Goal: Transaction & Acquisition: Purchase product/service

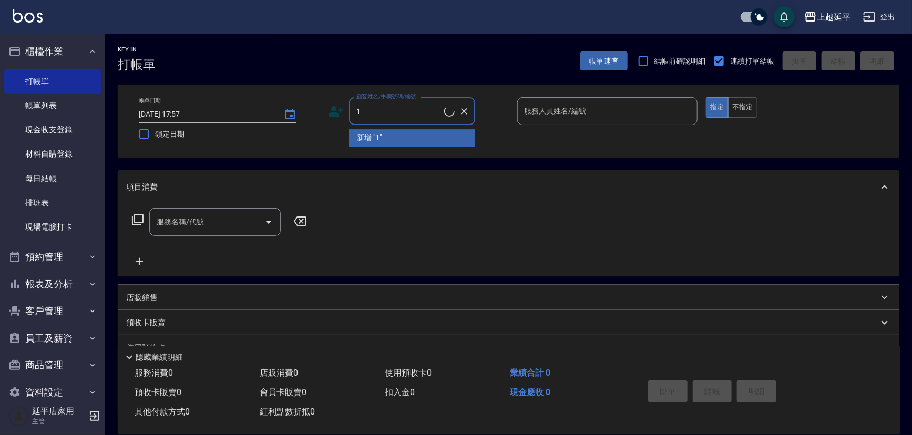
type input "1"
click at [410, 222] on div "服務名稱/代號 服務名稱/代號" at bounding box center [509, 240] width 782 height 73
click at [368, 112] on input "顧客姓名/手機號碼/編號" at bounding box center [399, 111] width 90 height 18
type input "1"
click at [319, 184] on div "項目消費" at bounding box center [502, 187] width 753 height 11
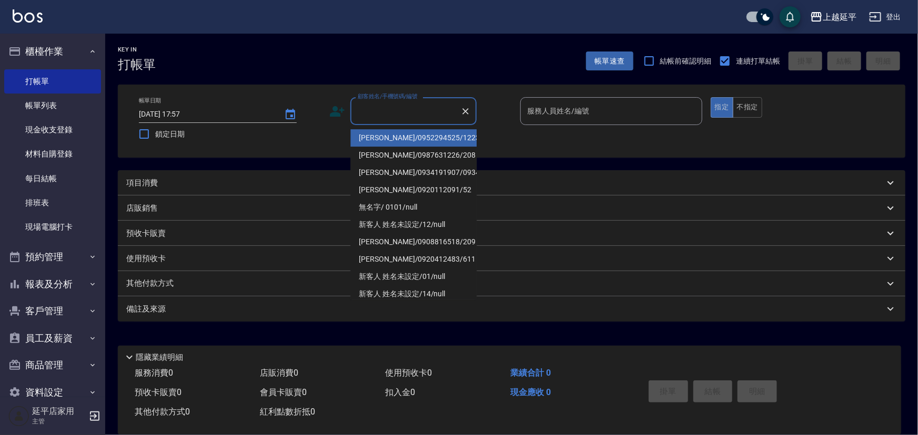
click at [363, 114] on input "顧客姓名/手機號碼/編號" at bounding box center [405, 111] width 101 height 18
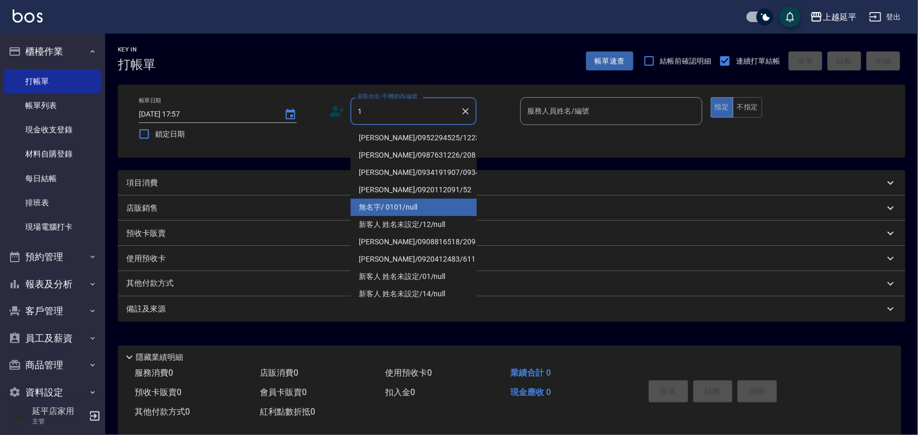
click at [375, 216] on li "無名字/ 0101/null" at bounding box center [413, 207] width 126 height 17
type input "無名字/ 0101/null"
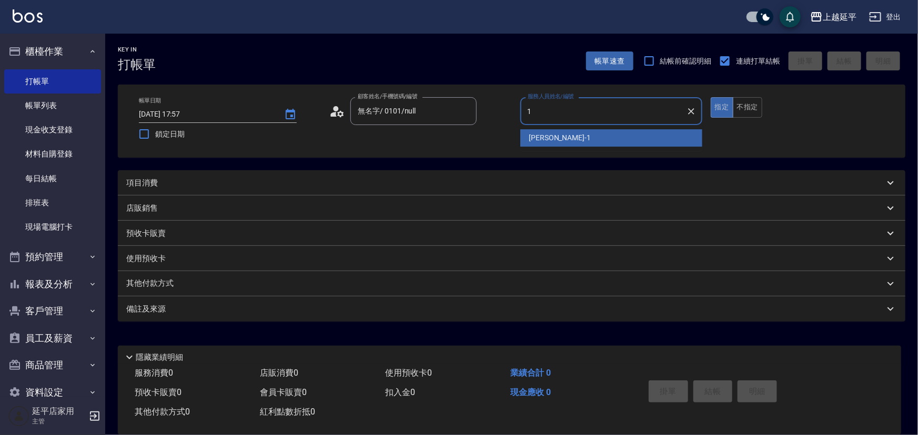
click at [542, 141] on span "[PERSON_NAME]-1" at bounding box center [560, 138] width 62 height 11
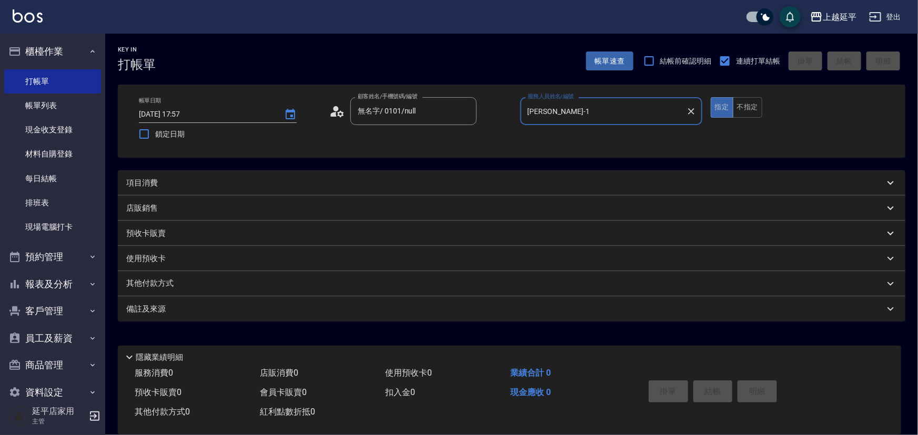
type input "[PERSON_NAME]-1"
click at [155, 180] on p "項目消費" at bounding box center [142, 183] width 32 height 11
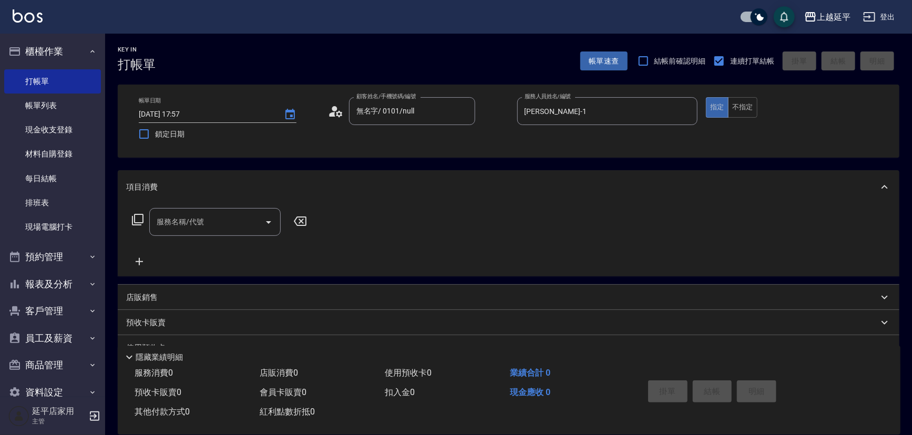
click at [131, 222] on icon at bounding box center [137, 220] width 13 height 13
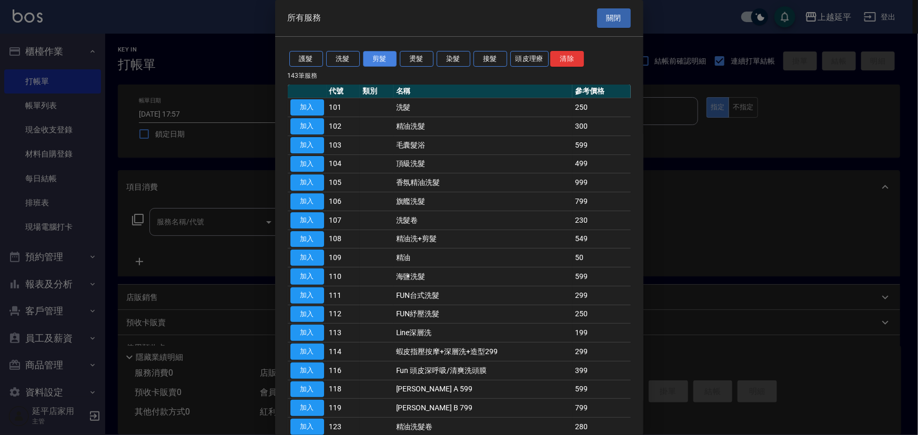
click at [388, 58] on button "剪髮" at bounding box center [380, 59] width 34 height 16
click at [378, 56] on button "剪髮" at bounding box center [380, 59] width 34 height 16
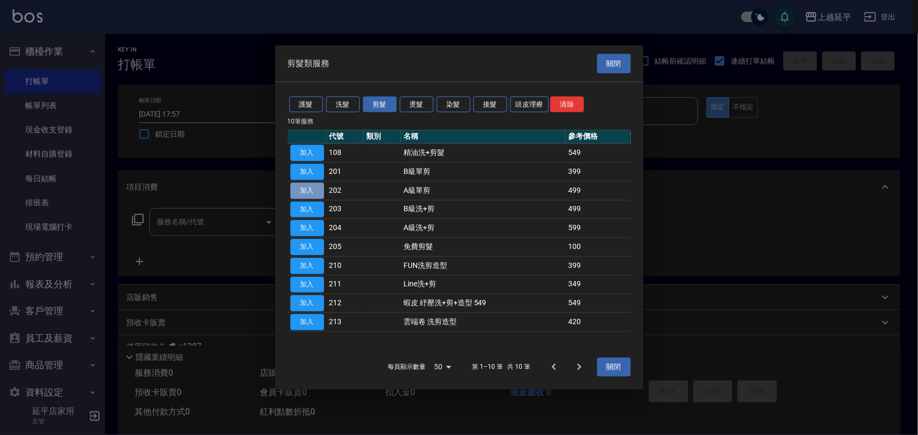
click at [319, 187] on button "加入" at bounding box center [307, 190] width 34 height 16
type input "A級單剪(202)"
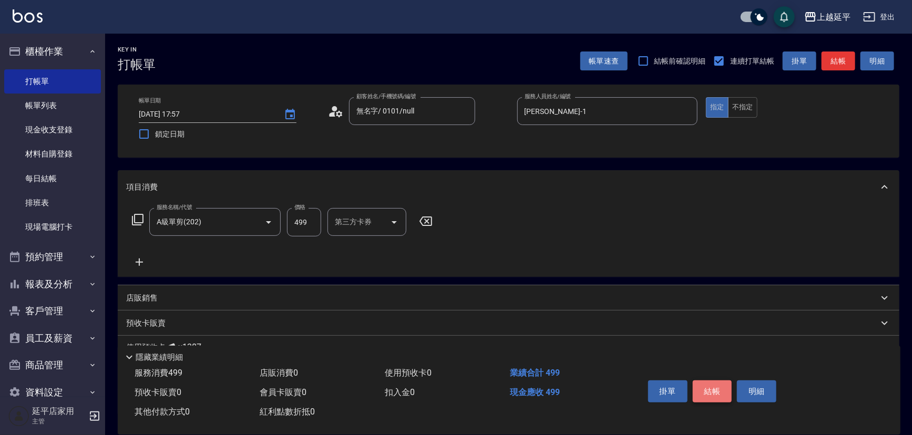
click at [710, 381] on button "結帳" at bounding box center [712, 392] width 39 height 22
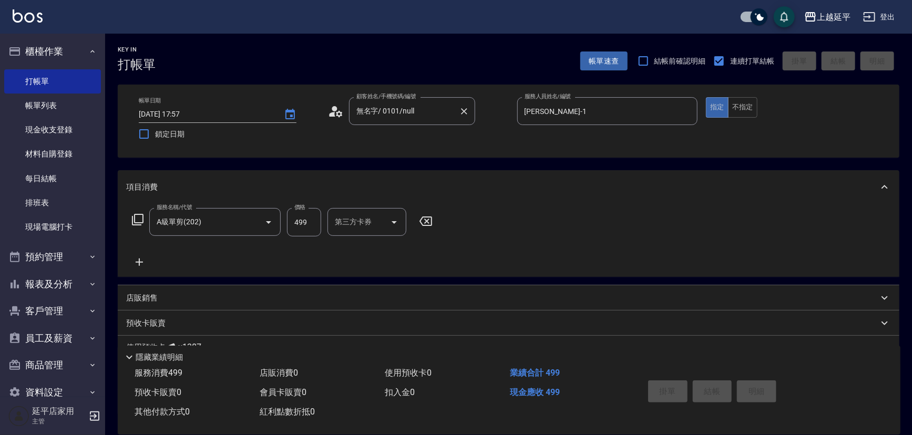
type input "[DATE] 17:58"
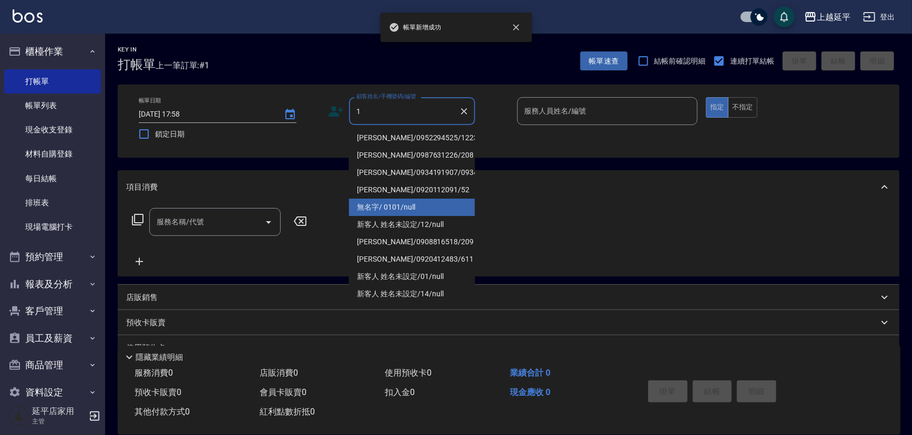
click at [380, 213] on li "無名字/ 0101/null" at bounding box center [412, 207] width 126 height 17
type input "無名字/ 0101/null"
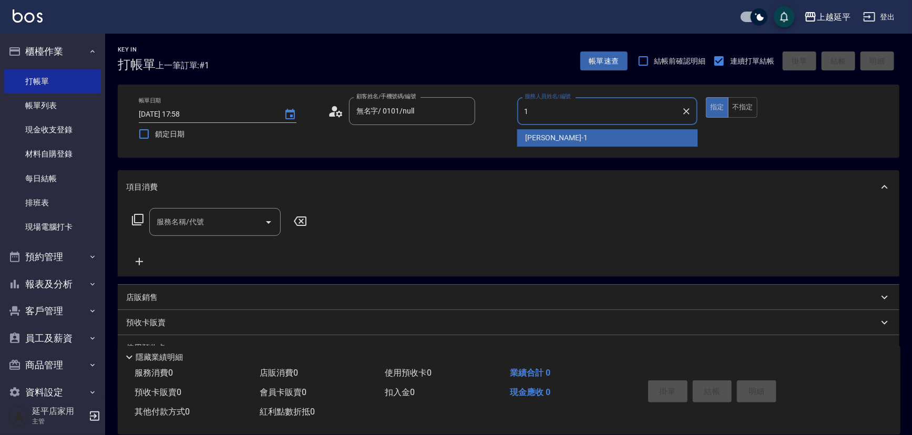
click at [531, 147] on ul "[PERSON_NAME]-1" at bounding box center [607, 138] width 181 height 26
click at [525, 138] on div "[PERSON_NAME]-1" at bounding box center [607, 137] width 181 height 17
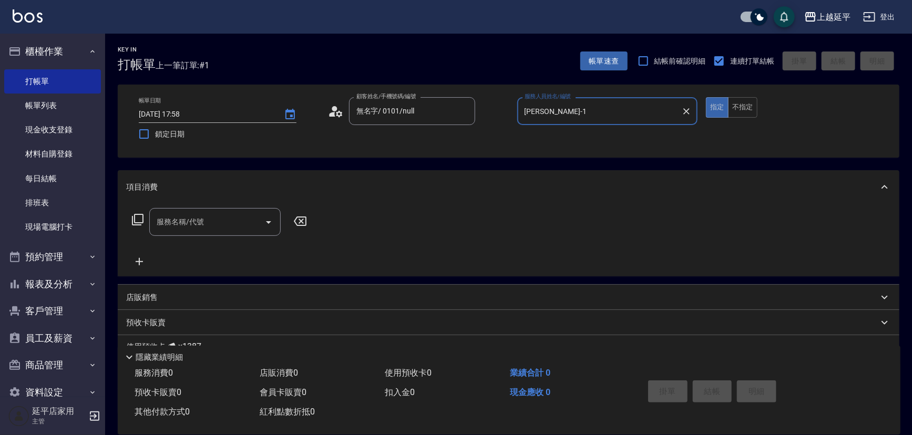
type input "[PERSON_NAME]-1"
click at [134, 221] on icon at bounding box center [138, 220] width 12 height 12
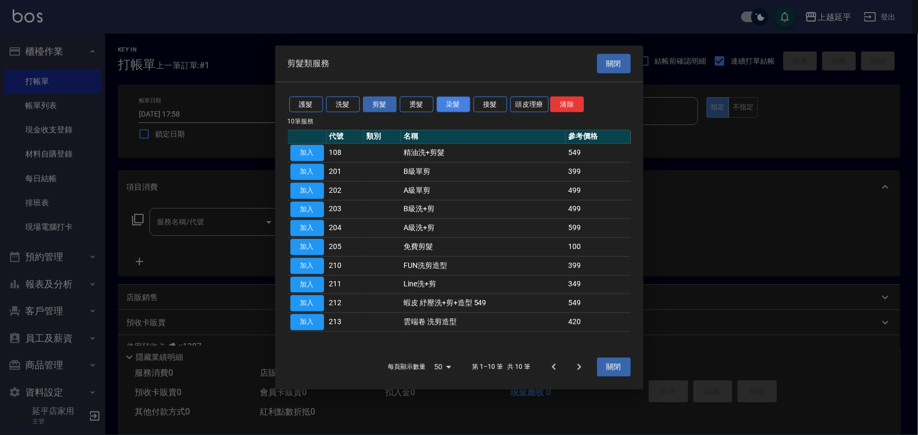
click at [452, 104] on button "染髮" at bounding box center [454, 104] width 34 height 16
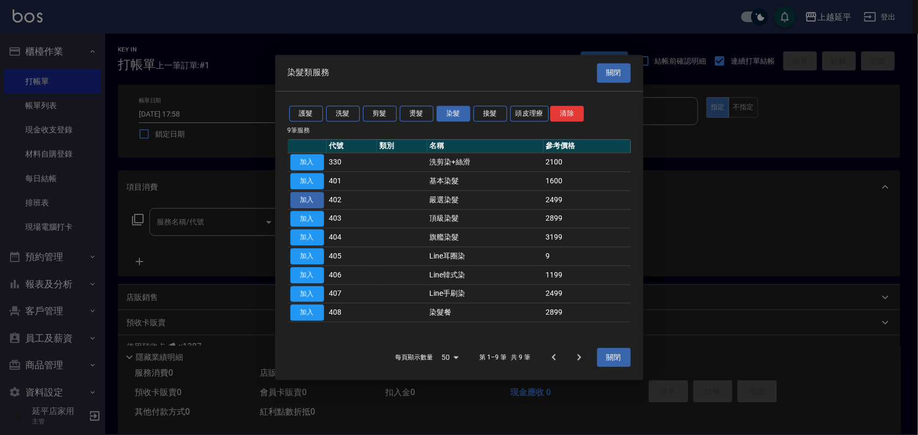
click at [316, 201] on button "加入" at bounding box center [307, 200] width 34 height 16
type input "嚴選染髮(402)"
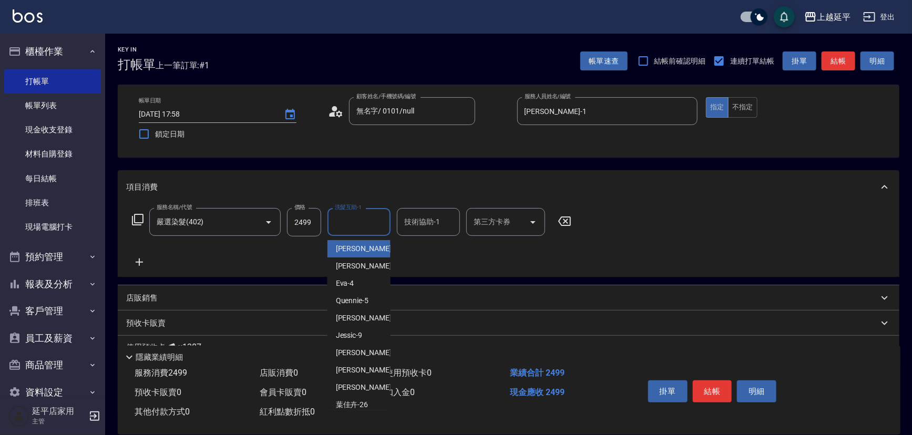
click at [366, 221] on div "洗髮互助-1 洗髮互助-1" at bounding box center [359, 222] width 63 height 28
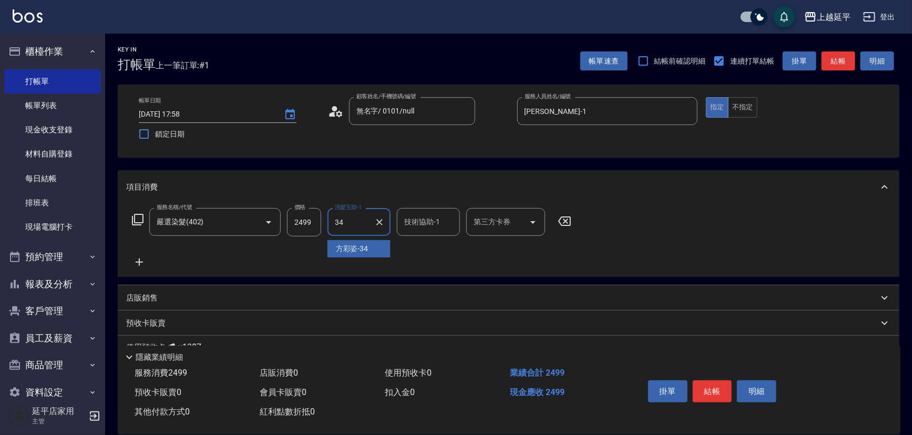
click at [352, 252] on span "[PERSON_NAME]-34" at bounding box center [352, 248] width 33 height 11
type input "[PERSON_NAME]-34"
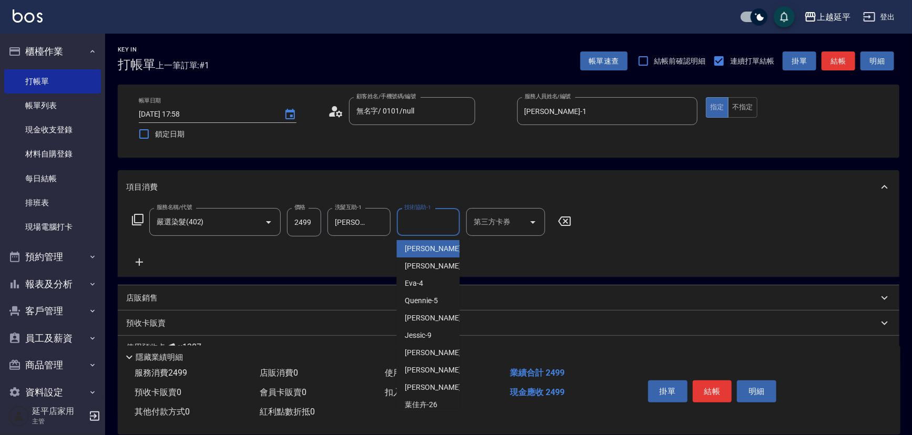
click at [415, 231] on input "技術協助-1" at bounding box center [429, 222] width 54 height 18
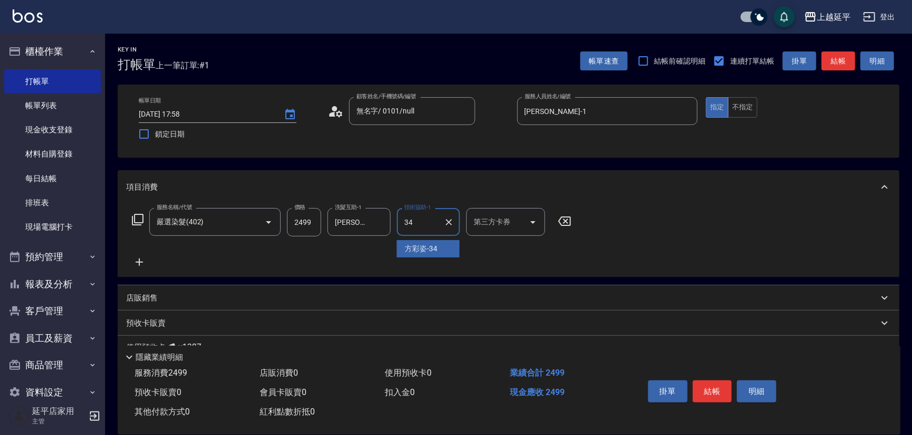
click at [407, 250] on span "[PERSON_NAME]-34" at bounding box center [421, 248] width 33 height 11
type input "[PERSON_NAME]-34"
click at [718, 393] on button "結帳" at bounding box center [712, 392] width 39 height 22
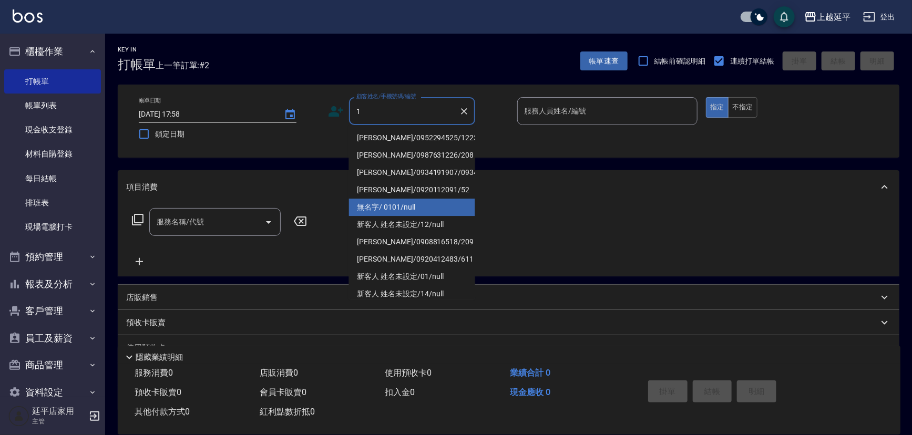
click at [395, 215] on li "無名字/ 0101/null" at bounding box center [412, 207] width 126 height 17
type input "無名字/ 0101/null"
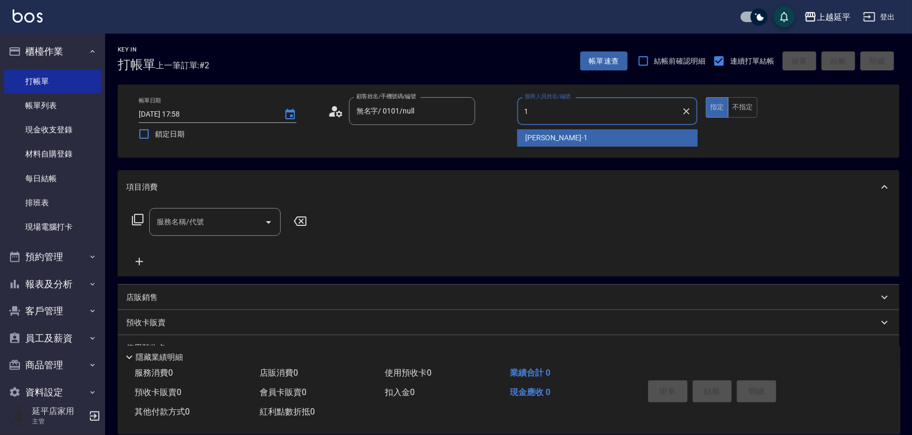
click at [552, 143] on span "[PERSON_NAME]-1" at bounding box center [557, 138] width 62 height 11
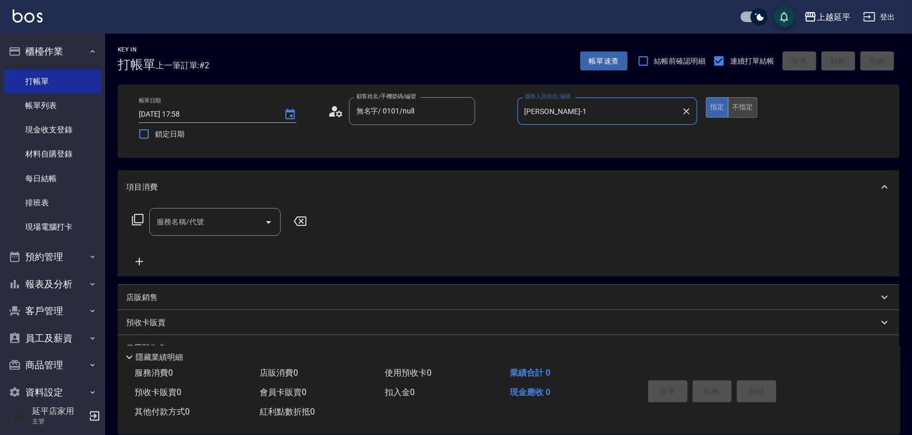
type input "[PERSON_NAME]-1"
click at [743, 111] on button "不指定" at bounding box center [742, 107] width 29 height 21
click at [273, 221] on icon "Open" at bounding box center [268, 222] width 13 height 13
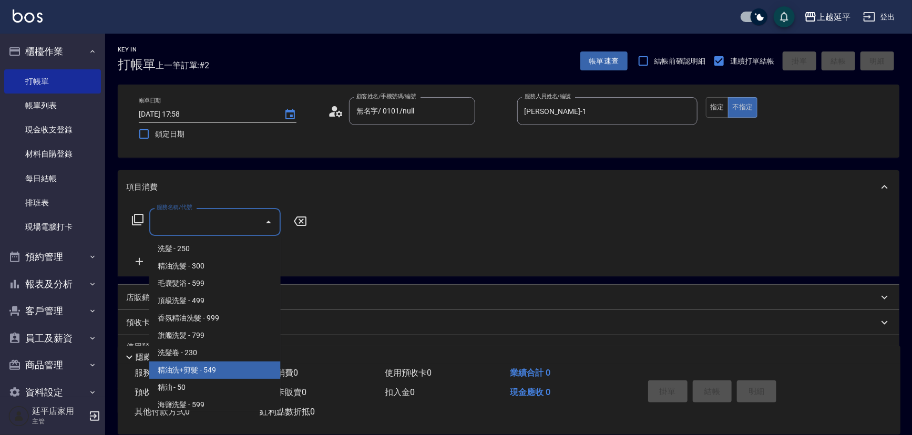
click at [194, 374] on span "精油洗+剪髮 - 549" at bounding box center [214, 370] width 131 height 17
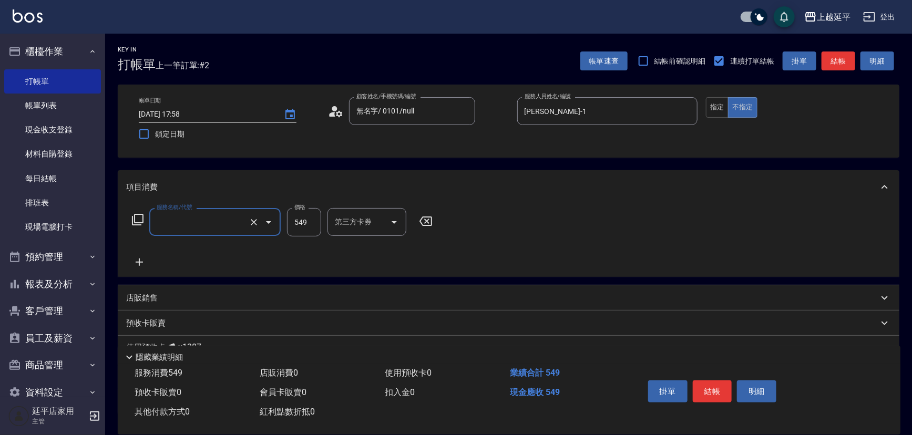
type input "精油洗+剪髮(108)"
click at [717, 385] on button "結帳" at bounding box center [712, 392] width 39 height 22
